Goal: Transaction & Acquisition: Purchase product/service

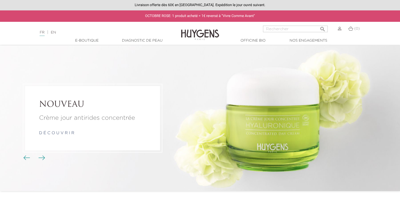
click at [340, 208] on div at bounding box center [200, 208] width 400 height 0
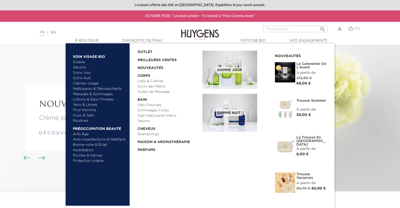
click at [96, 39] on link "  E-Boutique" at bounding box center [87, 40] width 51 height 5
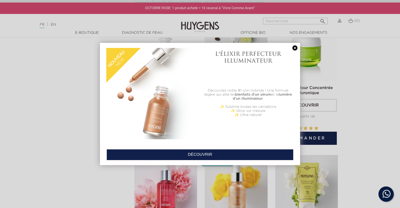
scroll to position [457, 0]
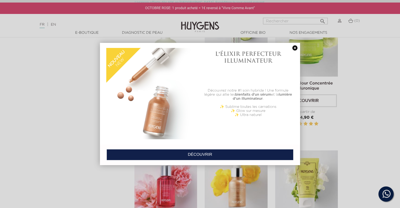
click at [293, 49] on link at bounding box center [295, 47] width 7 height 5
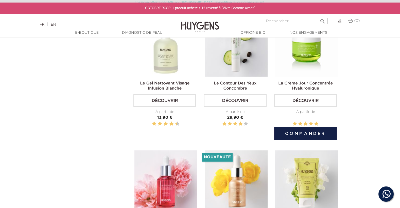
click at [308, 98] on link "Découvrir" at bounding box center [305, 100] width 63 height 13
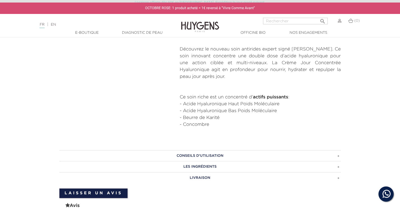
scroll to position [254, 0]
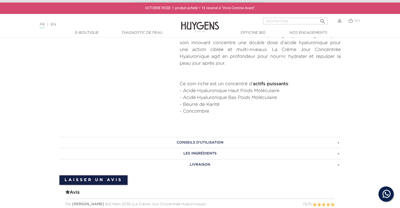
click at [339, 155] on h3 "Les ingrédients" at bounding box center [200, 153] width 282 height 11
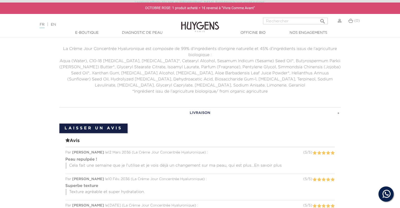
scroll to position [381, 0]
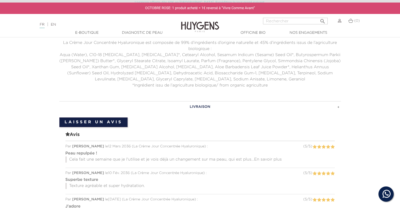
click at [266, 161] on span "En savoir plus" at bounding box center [268, 160] width 28 height 4
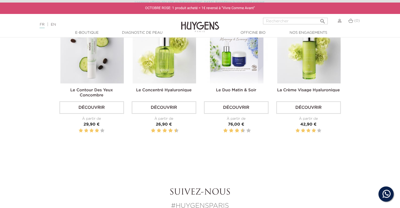
scroll to position [685, 0]
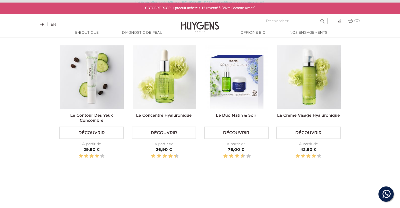
click at [315, 90] on img at bounding box center [308, 76] width 63 height 63
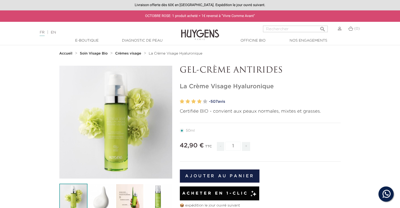
click at [131, 194] on img at bounding box center [130, 198] width 28 height 28
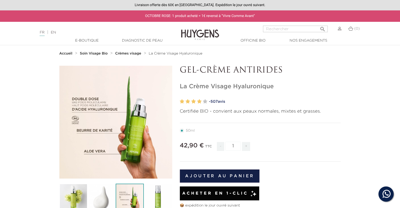
click at [100, 197] on img at bounding box center [102, 198] width 28 height 28
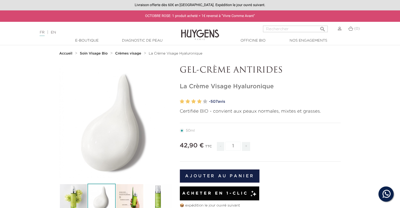
click at [156, 188] on img at bounding box center [158, 198] width 28 height 28
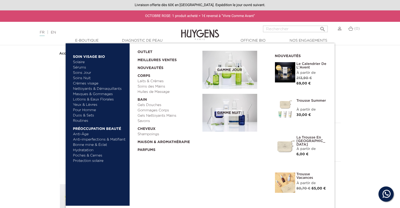
click at [93, 41] on link "  E-Boutique" at bounding box center [87, 40] width 51 height 5
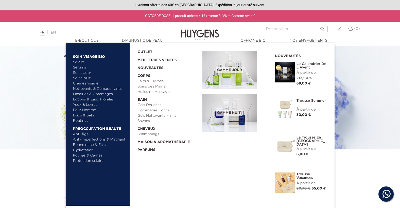
click at [84, 72] on link "Soins Jour" at bounding box center [99, 72] width 53 height 5
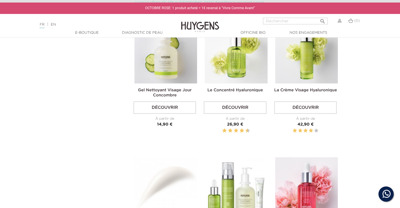
scroll to position [305, 0]
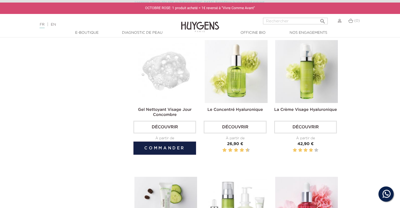
click at [169, 84] on img at bounding box center [166, 71] width 63 height 63
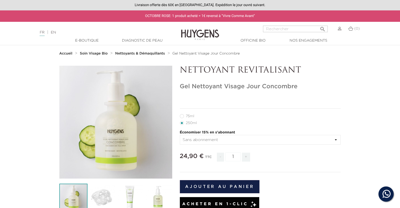
click at [186, 116] on label11"] "75ml" at bounding box center [190, 116] width 21 height 4
radio input "true"
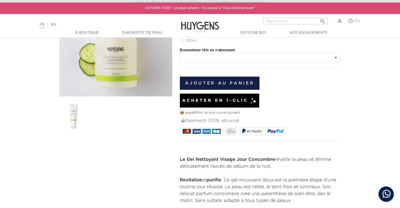
scroll to position [51, 0]
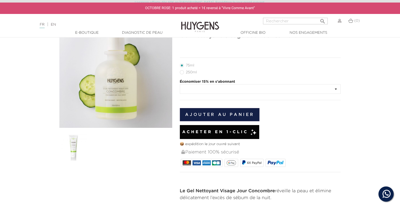
click at [78, 146] on img at bounding box center [73, 147] width 28 height 28
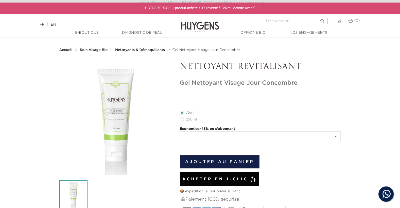
scroll to position [0, 0]
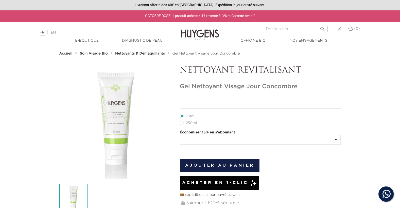
click at [94, 55] on strong "Soin Visage Bio" at bounding box center [94, 54] width 28 height 4
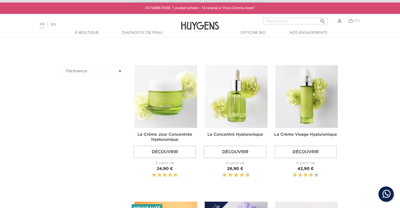
scroll to position [178, 0]
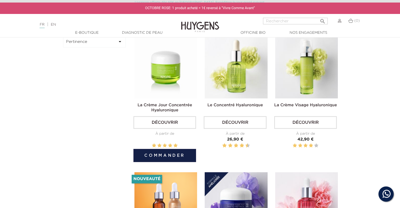
click at [164, 75] on img at bounding box center [166, 67] width 63 height 63
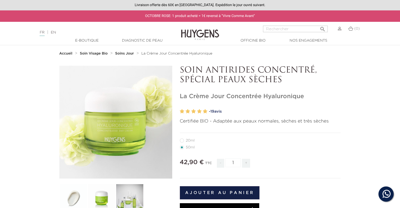
click at [186, 140] on label27"] "20ml" at bounding box center [190, 141] width 21 height 4
radio input "true"
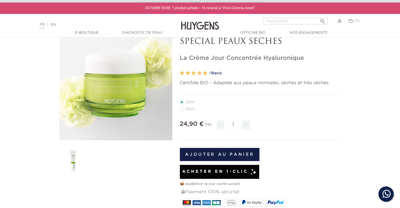
scroll to position [51, 0]
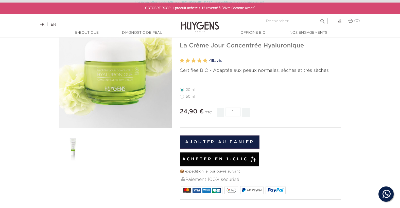
click at [71, 150] on img at bounding box center [73, 147] width 28 height 28
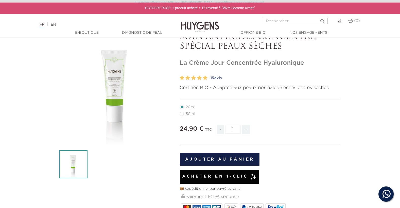
scroll to position [25, 0]
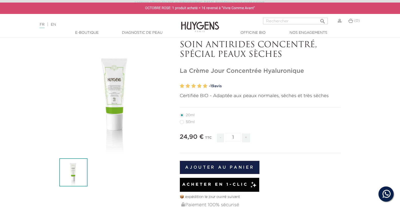
click at [186, 122] on label4"] "50ml" at bounding box center [190, 122] width 21 height 4
radio input "true"
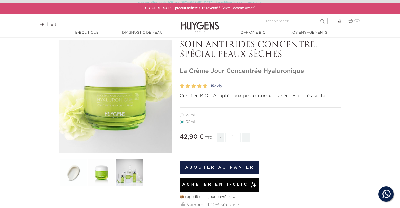
click at [184, 117] on label27"] "20ml" at bounding box center [190, 115] width 21 height 4
radio input "true"
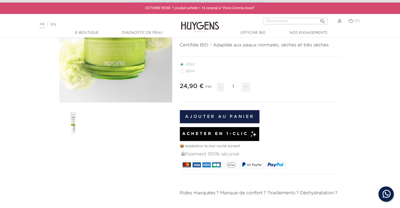
scroll to position [51, 0]
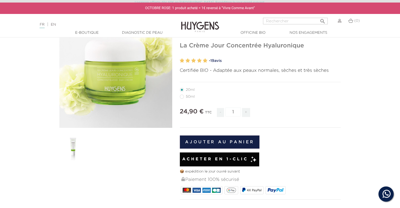
click at [189, 98] on label4"] "50ml" at bounding box center [190, 97] width 21 height 4
radio input "true"
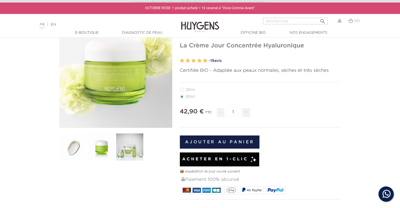
click at [190, 90] on label27"] "20ml" at bounding box center [190, 90] width 21 height 4
radio input "true"
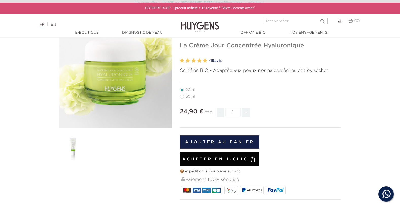
click at [219, 141] on button "Ajouter au panier" at bounding box center [220, 142] width 80 height 13
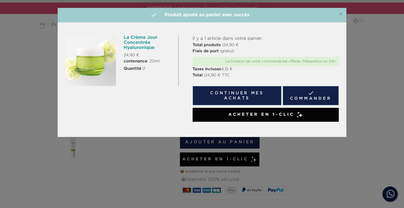
click at [220, 99] on button "Continuer mes achats" at bounding box center [237, 95] width 89 height 19
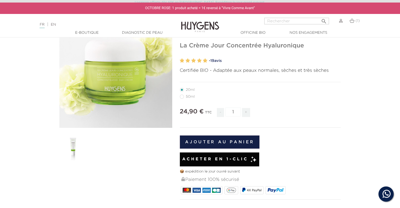
click at [72, 146] on img at bounding box center [73, 147] width 28 height 28
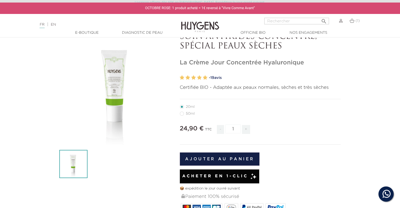
scroll to position [25, 0]
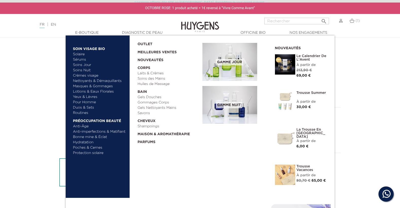
click at [292, 98] on img at bounding box center [285, 101] width 20 height 20
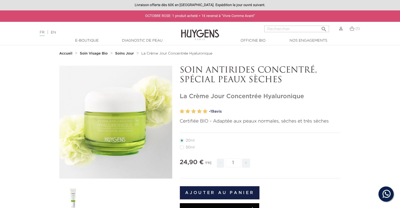
click at [129, 54] on strong "Soins Jour" at bounding box center [124, 54] width 19 height 4
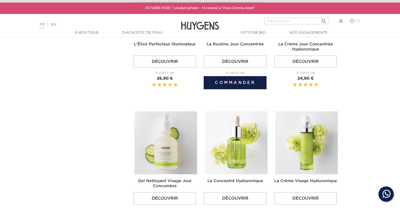
scroll to position [254, 0]
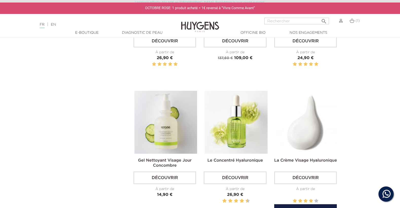
click at [308, 133] on img at bounding box center [306, 122] width 63 height 63
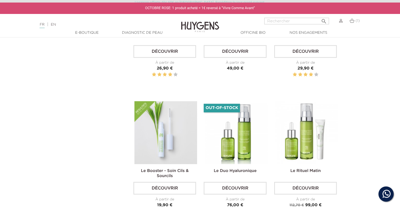
scroll to position [812, 0]
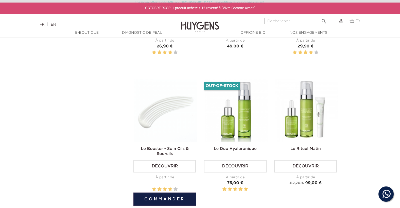
click at [168, 123] on img at bounding box center [166, 110] width 63 height 63
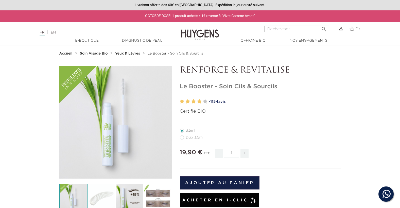
click at [126, 195] on img at bounding box center [130, 198] width 28 height 28
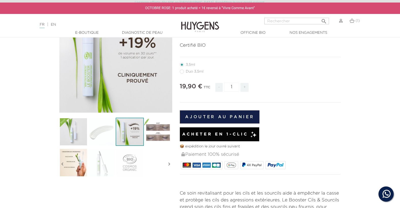
scroll to position [76, 0]
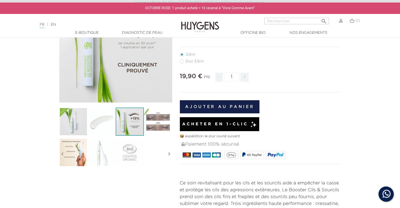
click at [185, 61] on label64"] "Duo 3,5ml" at bounding box center [195, 61] width 30 height 4
radio input "true"
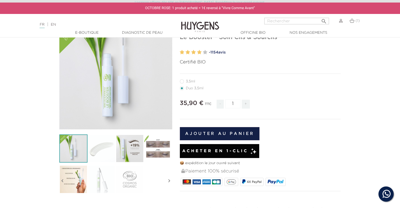
scroll to position [25, 0]
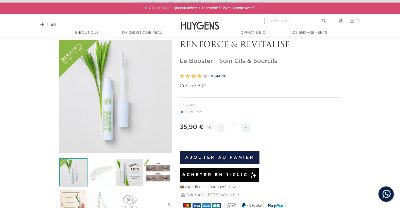
click at [185, 106] on label39"] "3,5ml" at bounding box center [191, 105] width 22 height 4
radio input "true"
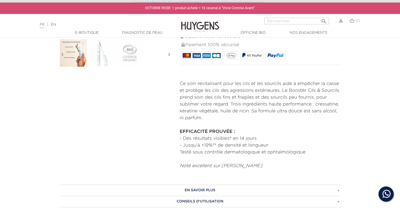
scroll to position [178, 0]
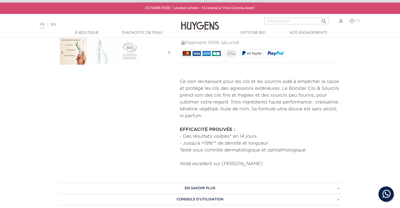
radio input "true"
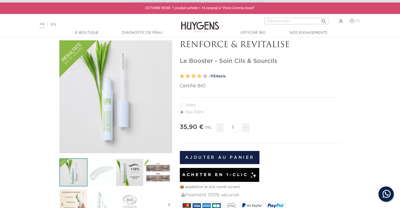
radio input "true"
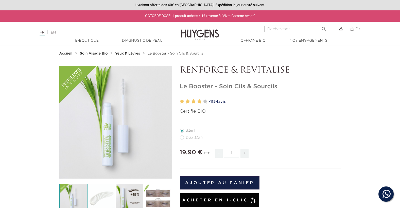
click at [98, 55] on strong "Soin Visage Bio" at bounding box center [94, 54] width 28 height 4
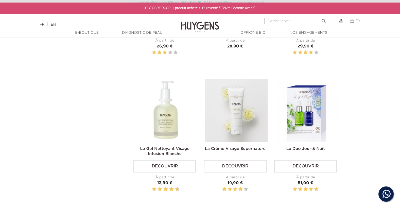
scroll to position [838, 0]
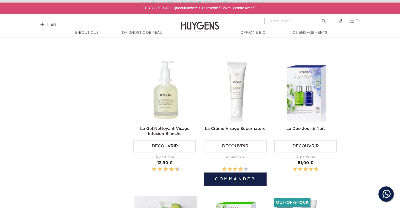
click at [241, 104] on img at bounding box center [236, 90] width 63 height 63
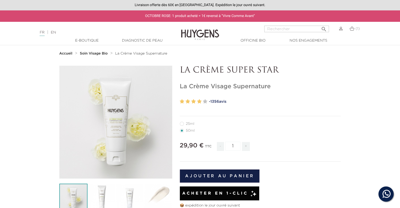
click at [186, 125] on label32"] "25ml" at bounding box center [190, 124] width 21 height 4
radio input "true"
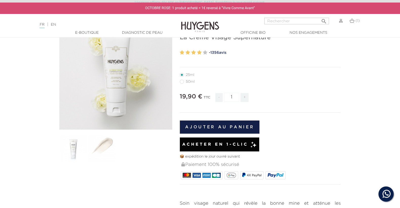
scroll to position [51, 0]
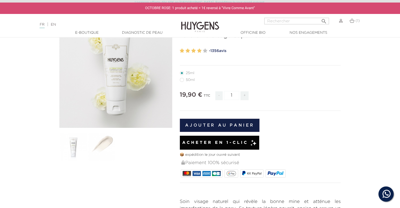
radio input "true"
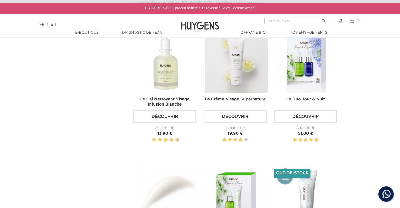
scroll to position [863, 0]
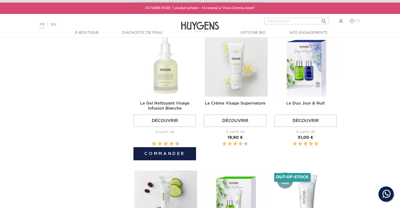
click at [162, 80] on img at bounding box center [166, 65] width 63 height 63
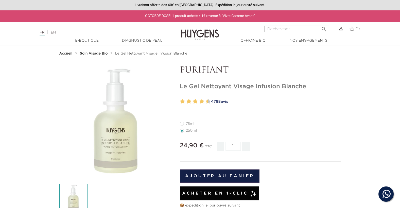
click at [225, 102] on link "- 1768 avis" at bounding box center [275, 102] width 132 height 8
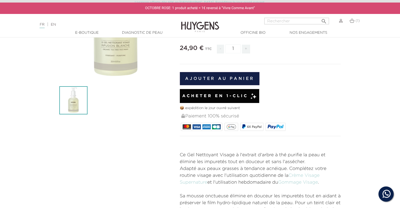
scroll to position [80, 0]
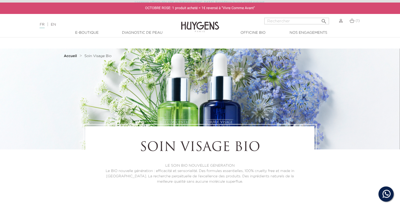
scroll to position [863, 0]
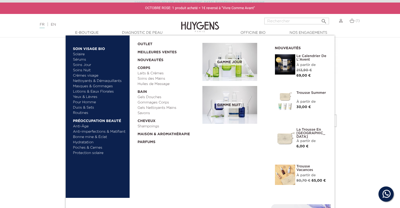
click at [85, 64] on link "Soins Jour" at bounding box center [99, 64] width 53 height 5
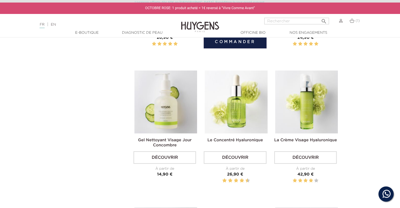
scroll to position [279, 0]
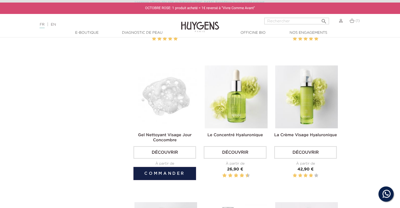
click at [168, 98] on img at bounding box center [166, 96] width 63 height 63
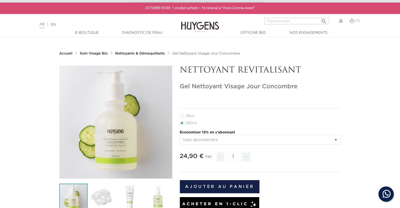
scroll to position [25, 0]
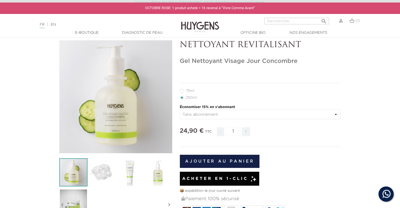
click at [126, 173] on img at bounding box center [130, 172] width 28 height 28
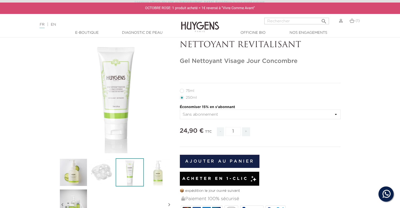
click at [113, 92] on icon "" at bounding box center [115, 96] width 25 height 25
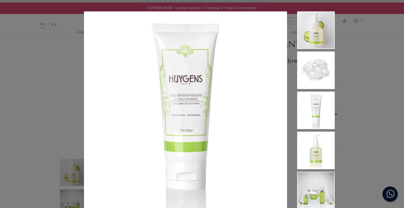
click at [364, 63] on div at bounding box center [202, 104] width 404 height 208
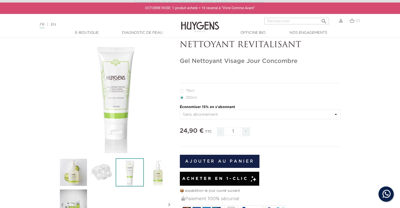
click at [157, 169] on img at bounding box center [158, 172] width 28 height 28
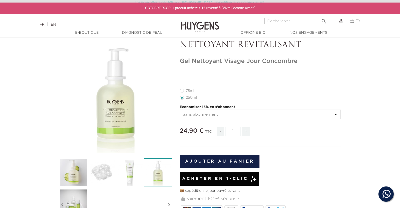
click at [113, 123] on div "" at bounding box center [115, 96] width 113 height 113
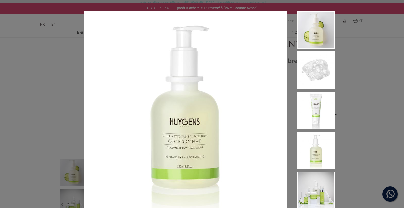
click at [381, 53] on div at bounding box center [202, 104] width 404 height 208
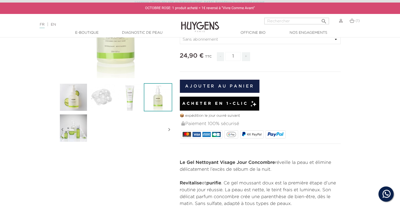
scroll to position [102, 0]
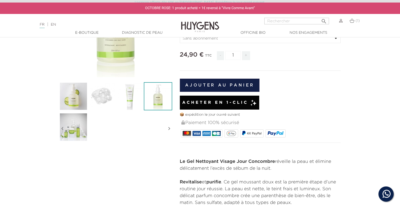
click at [134, 101] on img at bounding box center [130, 96] width 28 height 28
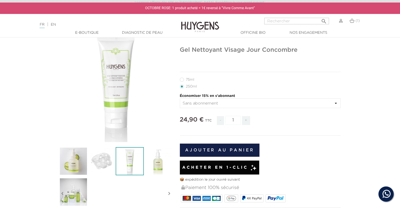
scroll to position [25, 0]
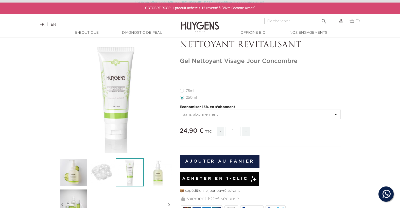
click at [157, 169] on img at bounding box center [158, 172] width 28 height 28
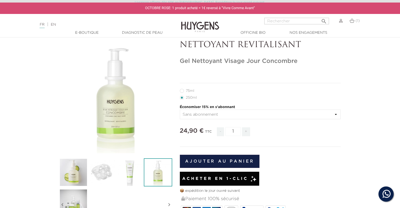
click at [224, 163] on button "Ajouter au panier" at bounding box center [220, 161] width 80 height 13
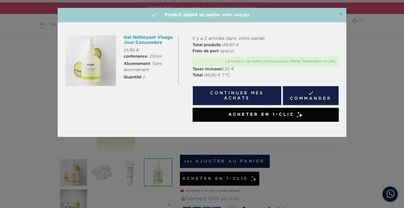
click at [338, 166] on div "×  Produit ajouté au panier avec succès Gel Nettoyant Visage Jour Concombre 24…" at bounding box center [202, 104] width 404 height 208
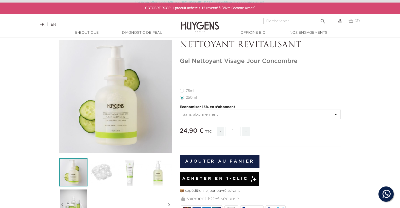
click at [198, 115] on select "Sans abonnement" at bounding box center [260, 115] width 161 height 10
click at [206, 114] on select "Sans abonnement" at bounding box center [260, 115] width 161 height 10
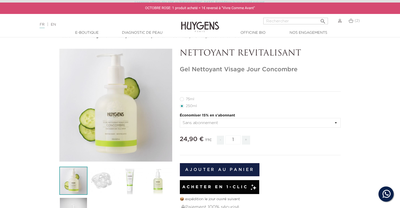
scroll to position [0, 0]
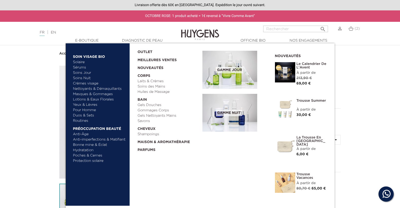
click at [90, 115] on link "Duos & Sets" at bounding box center [99, 115] width 53 height 5
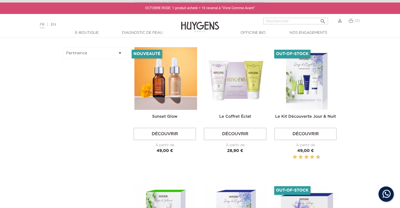
scroll to position [76, 0]
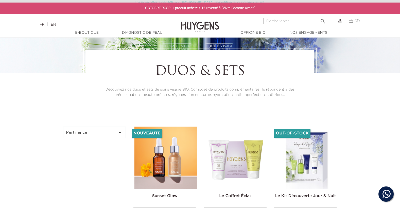
click at [357, 23] on span "(2)" at bounding box center [357, 21] width 5 height 4
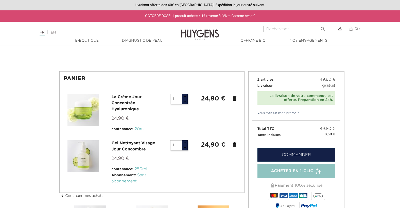
click at [395, 208] on div at bounding box center [200, 208] width 400 height 0
click at [102, 8] on div "Livraison offerte dès 60€ en [GEOGRAPHIC_DATA]. Expédition le jour ouvré suivan…" at bounding box center [200, 5] width 400 height 10
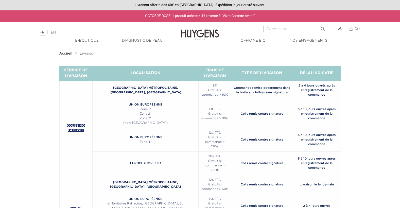
click at [357, 29] on span "(2)" at bounding box center [357, 29] width 5 height 4
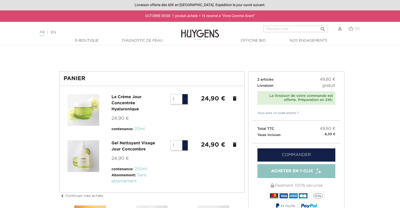
click at [236, 144] on icon "delete" at bounding box center [235, 145] width 6 height 6
